Goal: Obtain resource: Obtain resource

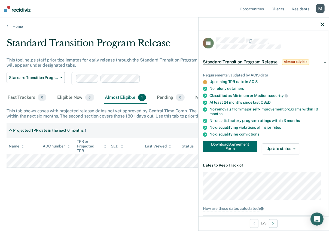
click at [247, 158] on div "Requirements validated by ACIS data Upcoming TPR date in ACIS No felony detaine…" at bounding box center [264, 111] width 130 height 95
drag, startPoint x: 240, startPoint y: 150, endPoint x: 231, endPoint y: 0, distance: 149.6
click at [318, 149] on div "Download Agreement Form Update status Home Plan in Progress Awaiting Home Plan …" at bounding box center [263, 147] width 121 height 13
click at [321, 7] on div "button" at bounding box center [320, 8] width 9 height 9
click at [282, 21] on link "Profile" at bounding box center [298, 22] width 44 height 5
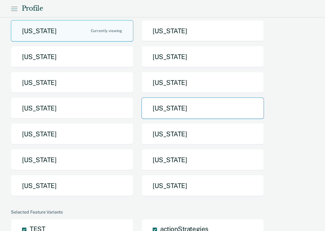
scroll to position [51, 0]
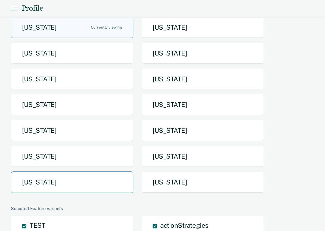
click at [104, 182] on button "[US_STATE]" at bounding box center [72, 183] width 123 height 22
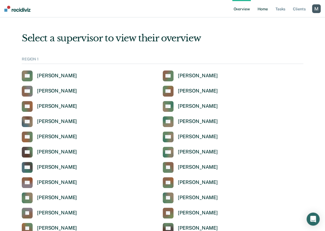
click at [267, 12] on link "Home" at bounding box center [263, 8] width 13 height 17
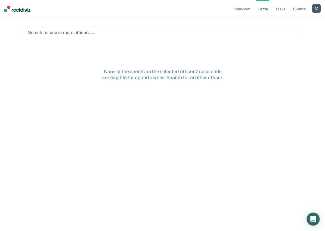
click at [216, 29] on div at bounding box center [163, 32] width 270 height 6
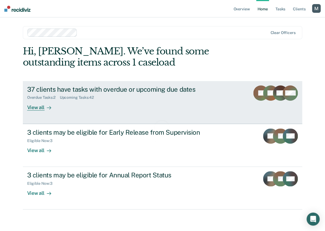
click at [153, 87] on div "37 clients have tasks with overdue or upcoming due dates" at bounding box center [122, 90] width 191 height 8
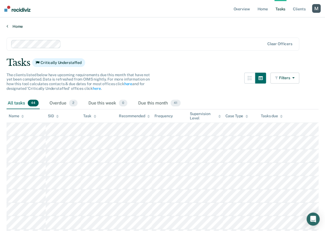
click at [18, 26] on link "Home" at bounding box center [163, 26] width 312 height 5
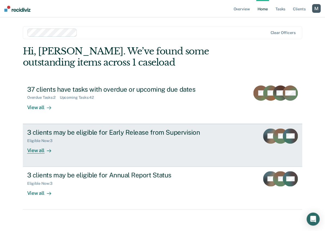
click at [120, 133] on div "3 clients may be eligible for Early Release from Supervision" at bounding box center [122, 133] width 191 height 8
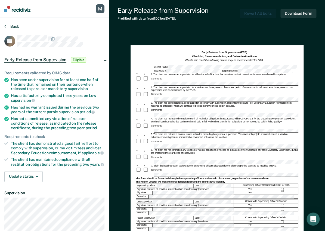
click at [12, 26] on button "Back" at bounding box center [11, 26] width 15 height 5
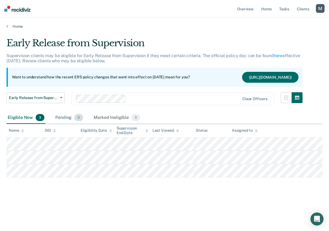
click at [64, 123] on div "Pending 0" at bounding box center [69, 118] width 30 height 12
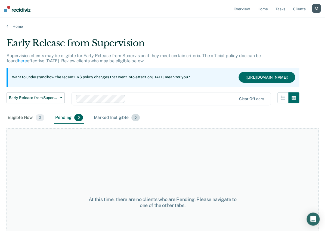
click at [106, 123] on div "Marked Ineligible 0" at bounding box center [117, 118] width 48 height 12
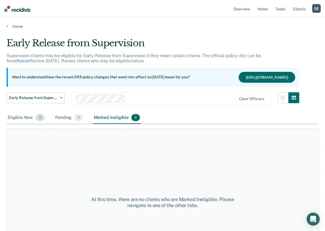
click at [27, 122] on div "Eligible Now 3" at bounding box center [26, 118] width 39 height 12
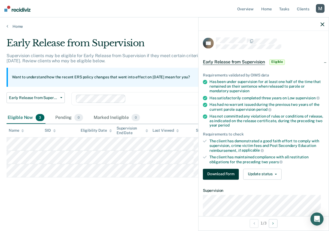
click at [228, 175] on button "Download Form" at bounding box center [221, 174] width 36 height 11
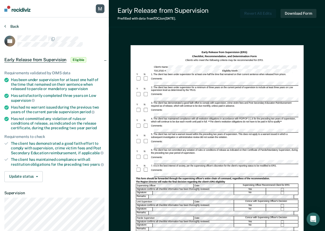
click at [16, 26] on button "Back" at bounding box center [11, 26] width 15 height 5
